Goal: Task Accomplishment & Management: Use online tool/utility

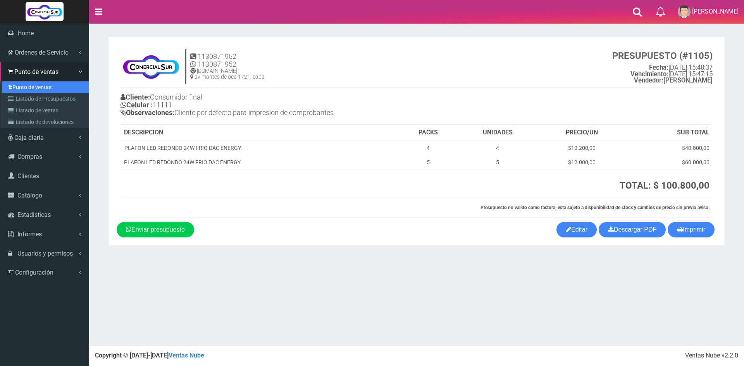
click at [24, 86] on link "Punto de ventas" at bounding box center [45, 87] width 86 height 12
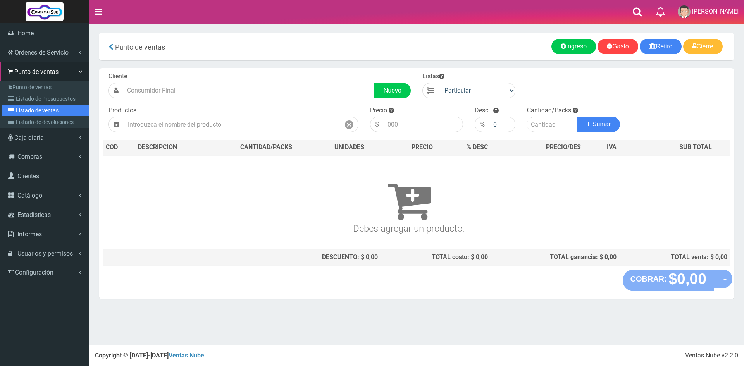
click at [31, 110] on link "Listado de ventas" at bounding box center [45, 111] width 86 height 12
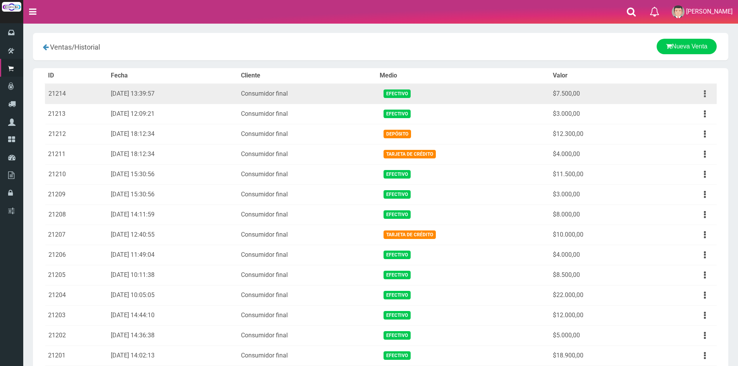
click at [708, 93] on button "button" at bounding box center [704, 94] width 17 height 14
click at [692, 114] on link "Ver" at bounding box center [682, 112] width 61 height 17
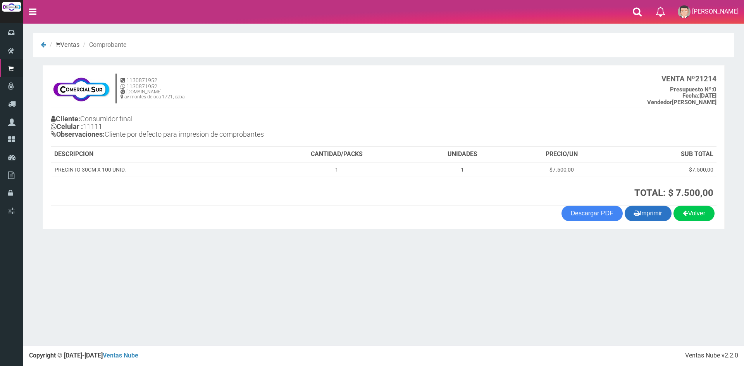
click at [654, 213] on button "Imprimir" at bounding box center [648, 213] width 47 height 15
